Goal: Information Seeking & Learning: Learn about a topic

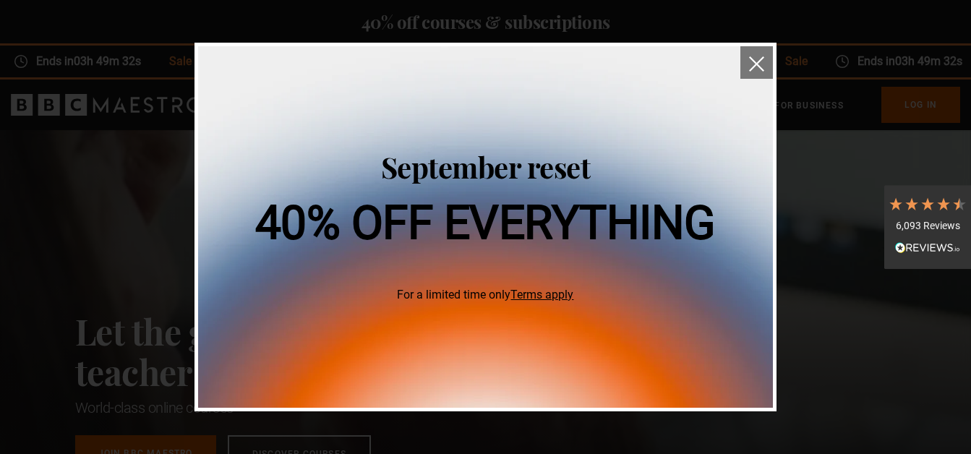
click at [563, 294] on link "Terms apply" at bounding box center [542, 295] width 63 height 14
click at [754, 72] on img "close" at bounding box center [756, 63] width 15 height 15
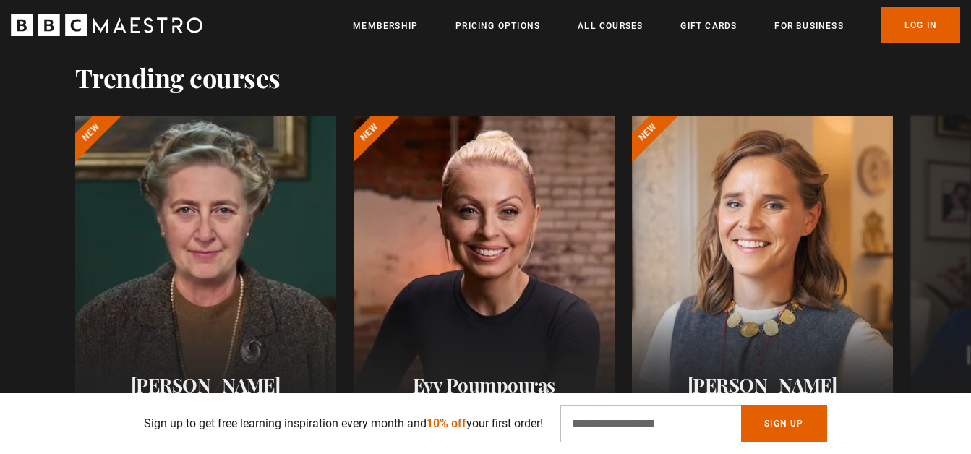
scroll to position [796, 0]
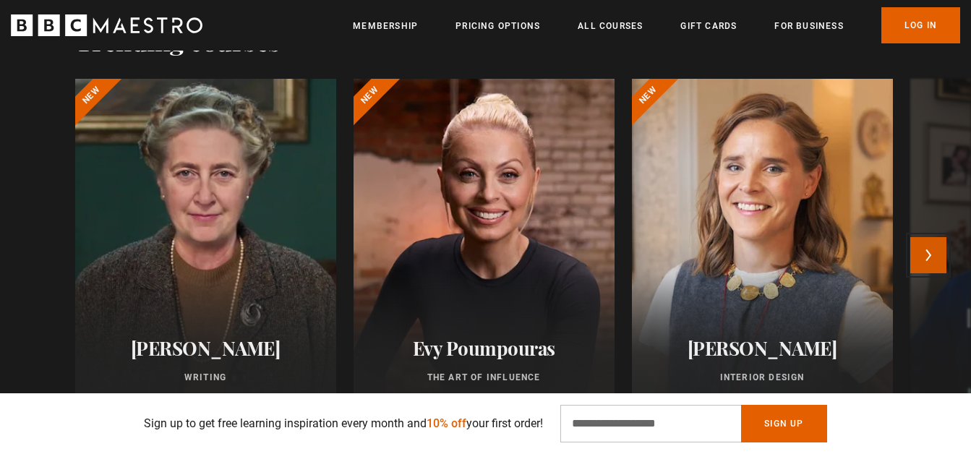
click at [924, 250] on button "Next" at bounding box center [929, 255] width 36 height 36
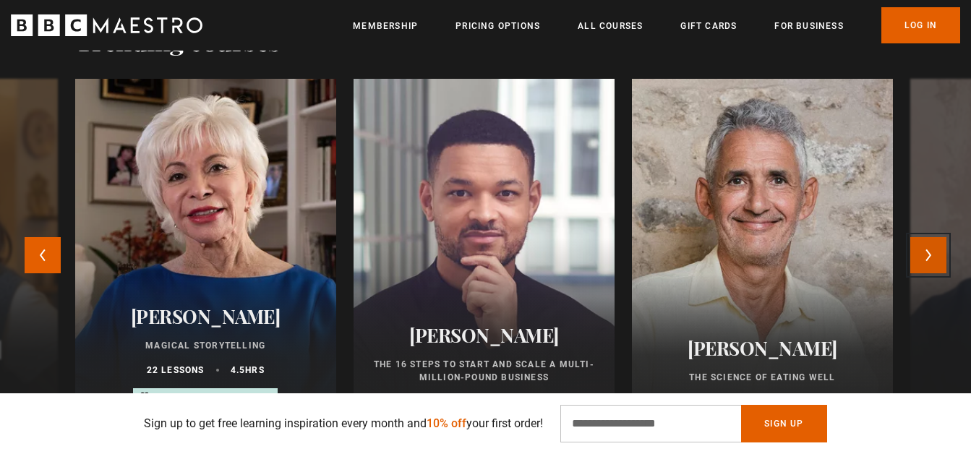
click at [927, 250] on button "Next" at bounding box center [929, 255] width 36 height 36
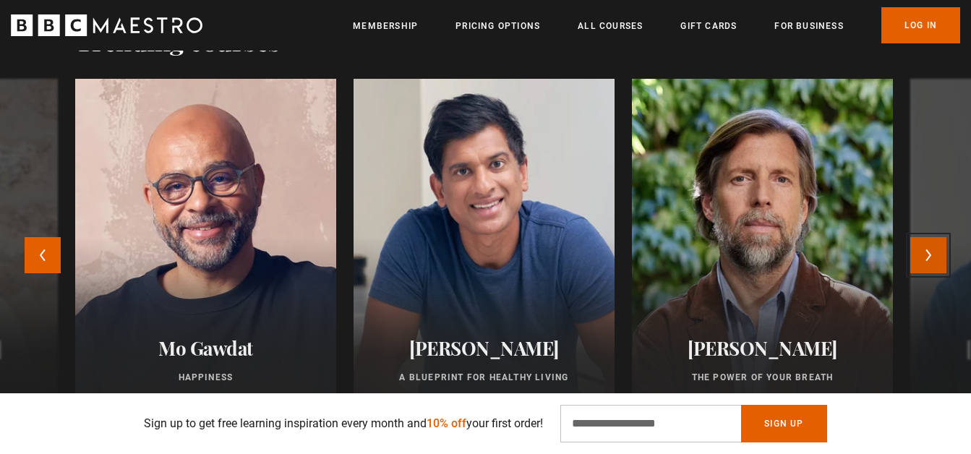
scroll to position [0, 758]
click at [927, 250] on button "Next" at bounding box center [929, 255] width 36 height 36
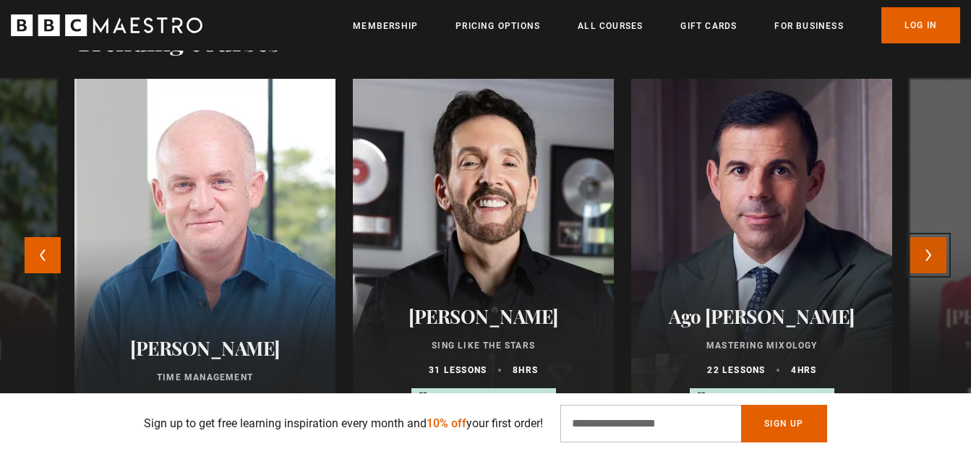
click at [927, 250] on button "Next" at bounding box center [929, 255] width 36 height 36
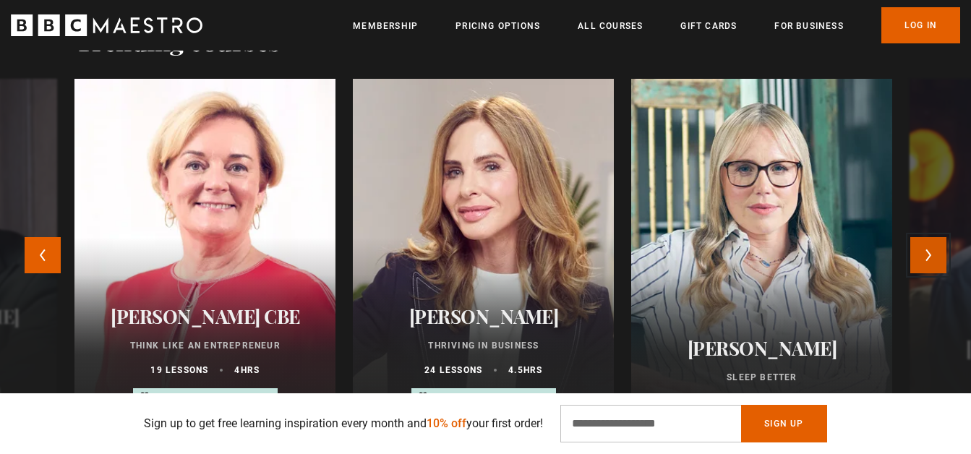
click at [927, 250] on button "Next" at bounding box center [929, 255] width 36 height 36
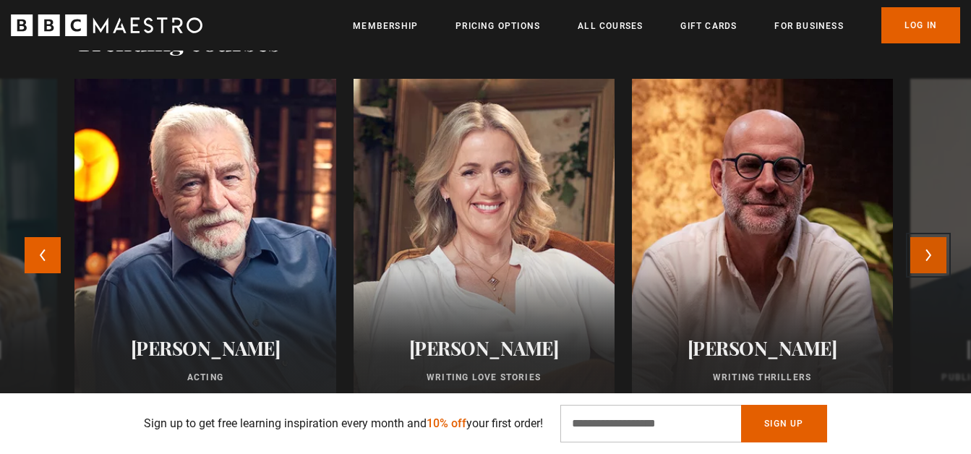
scroll to position [0, 948]
click at [927, 250] on button "Next" at bounding box center [929, 255] width 36 height 36
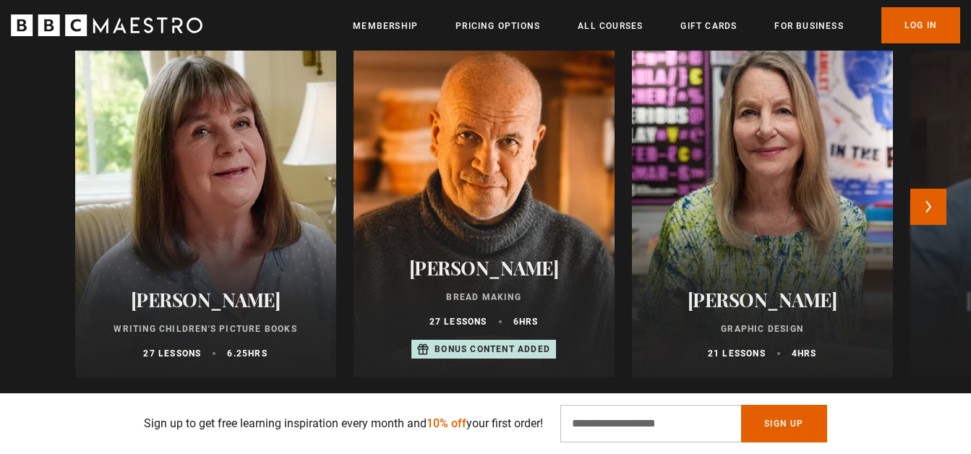
scroll to position [0, 1137]
click at [934, 205] on button "Next" at bounding box center [929, 207] width 36 height 36
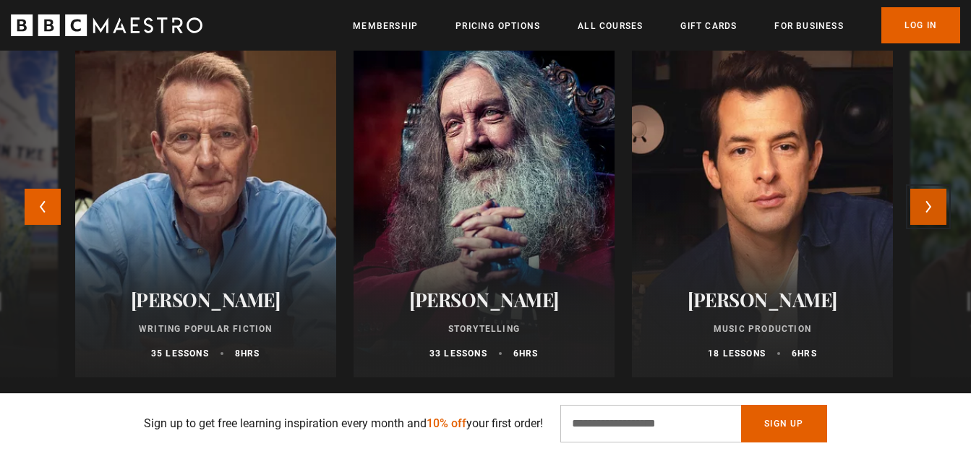
click at [934, 205] on button "Next" at bounding box center [929, 207] width 36 height 36
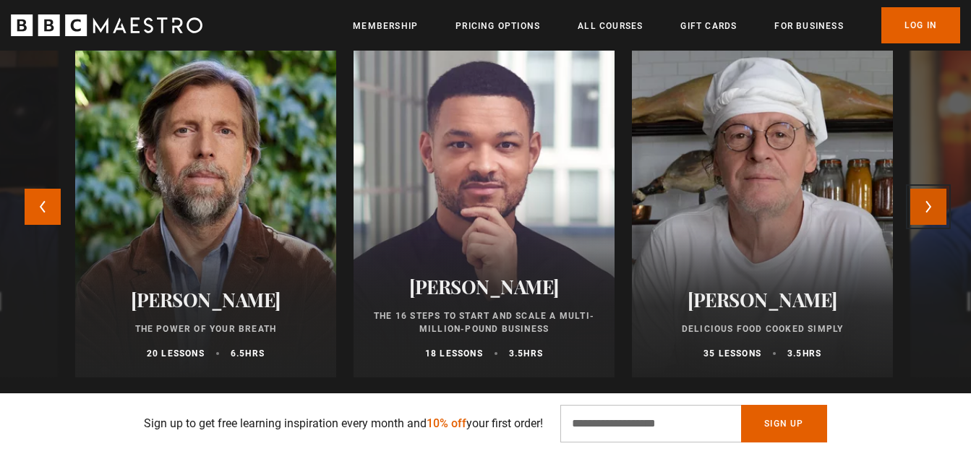
click at [934, 205] on button "Next" at bounding box center [929, 207] width 36 height 36
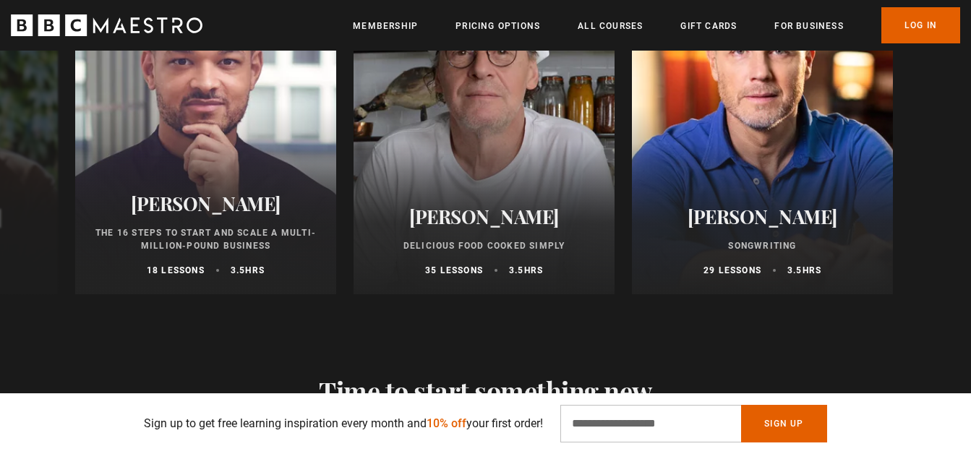
scroll to position [1664, 0]
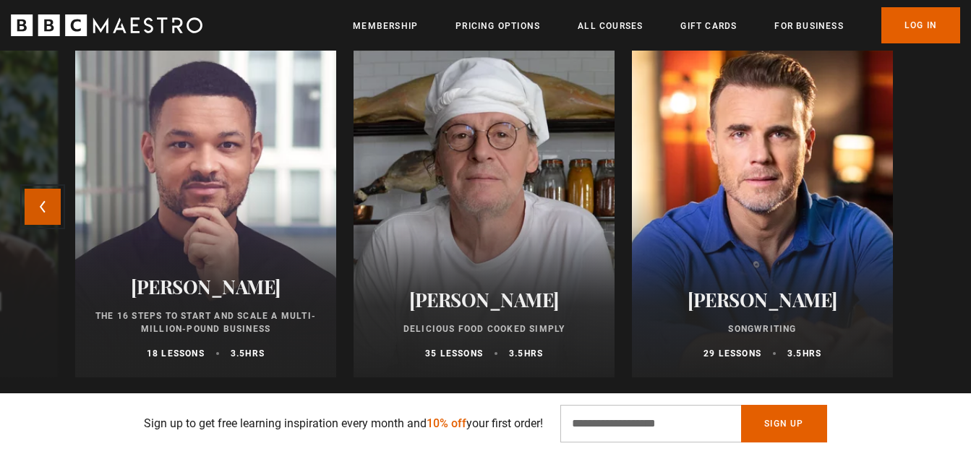
click at [37, 192] on button "Previous" at bounding box center [43, 207] width 36 height 36
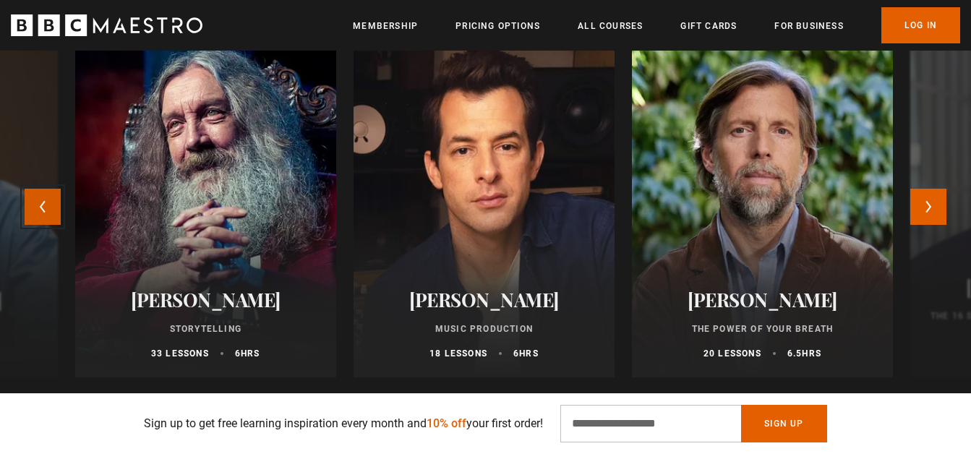
click at [37, 194] on button "Previous" at bounding box center [43, 207] width 36 height 36
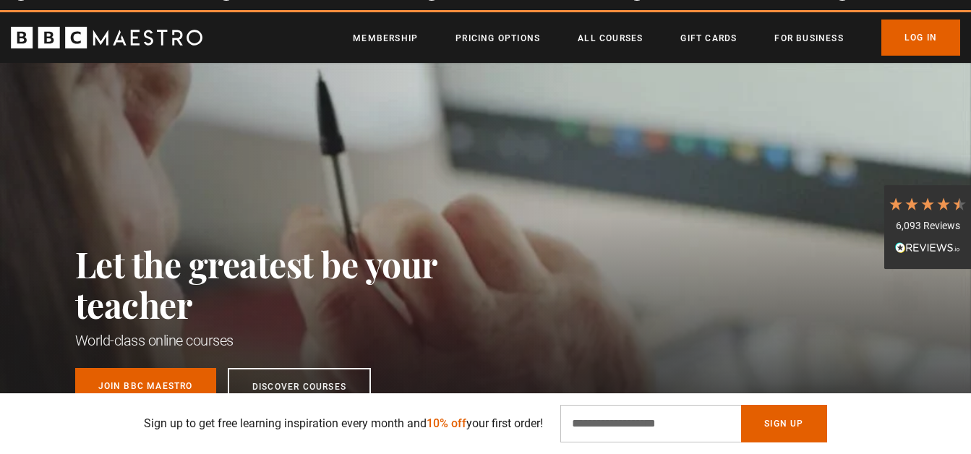
scroll to position [145, 0]
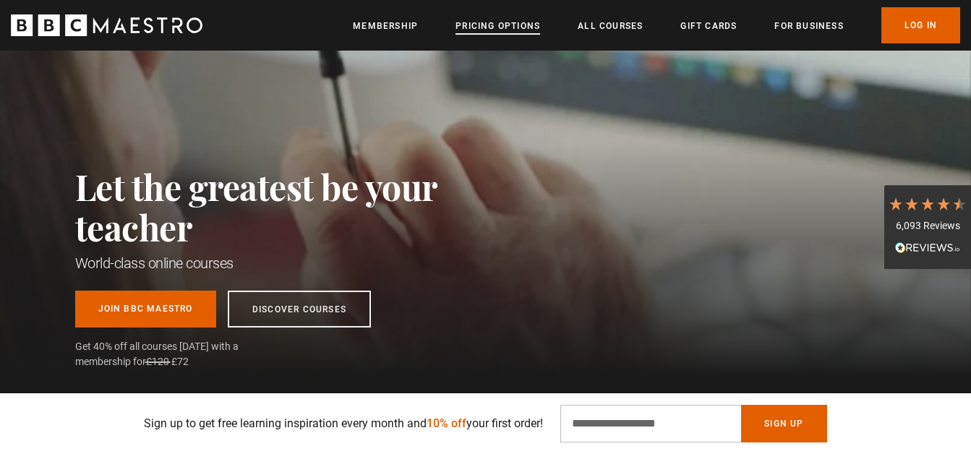
click at [494, 25] on link "Pricing Options" at bounding box center [498, 26] width 85 height 14
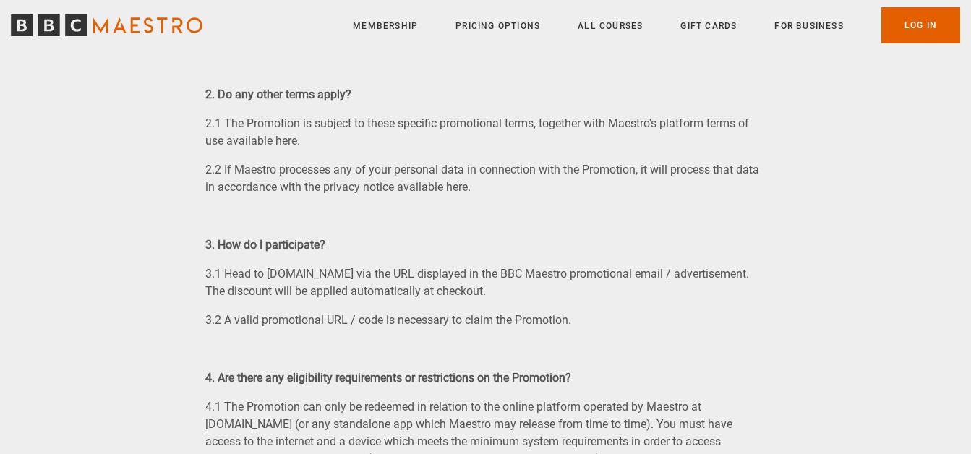
scroll to position [434, 0]
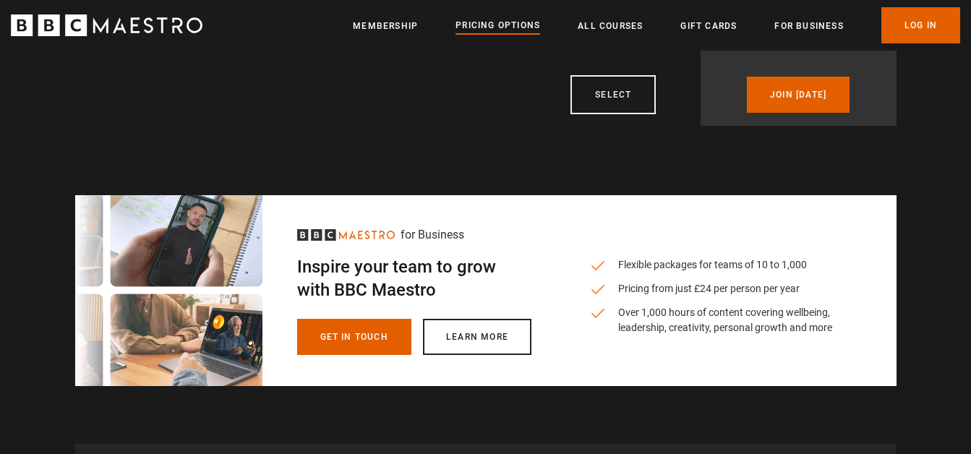
scroll to position [506, 0]
